Goal: Find specific page/section: Find specific page/section

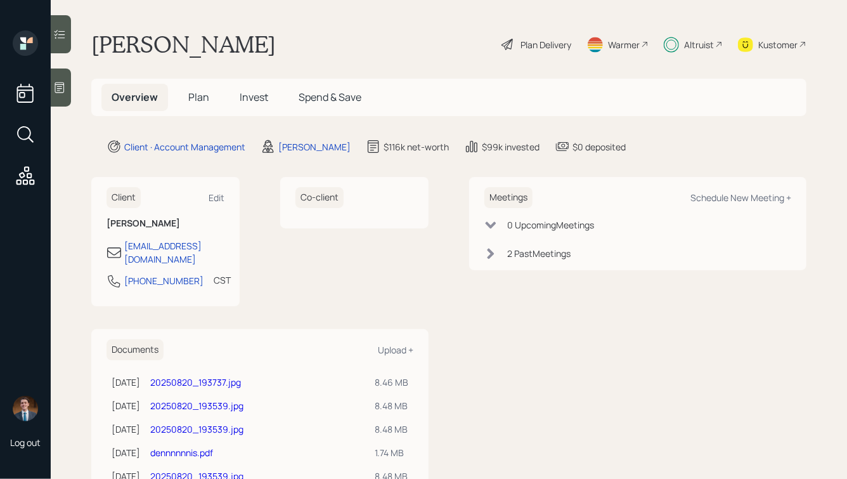
click at [704, 51] on div "Altruist" at bounding box center [693, 44] width 59 height 28
click at [684, 46] on div "Altruist" at bounding box center [699, 44] width 30 height 13
